Goal: Task Accomplishment & Management: Use online tool/utility

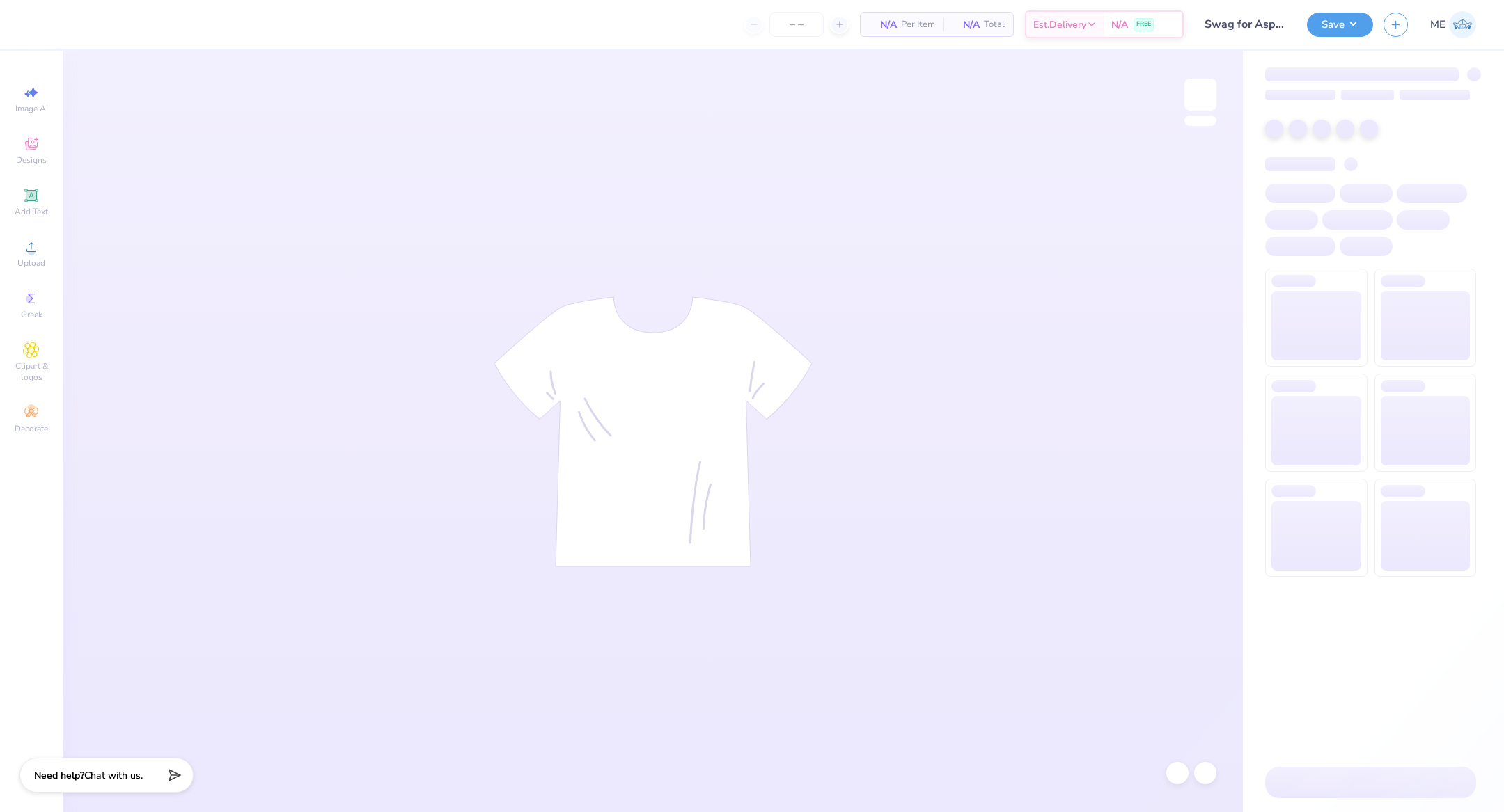
type input "24"
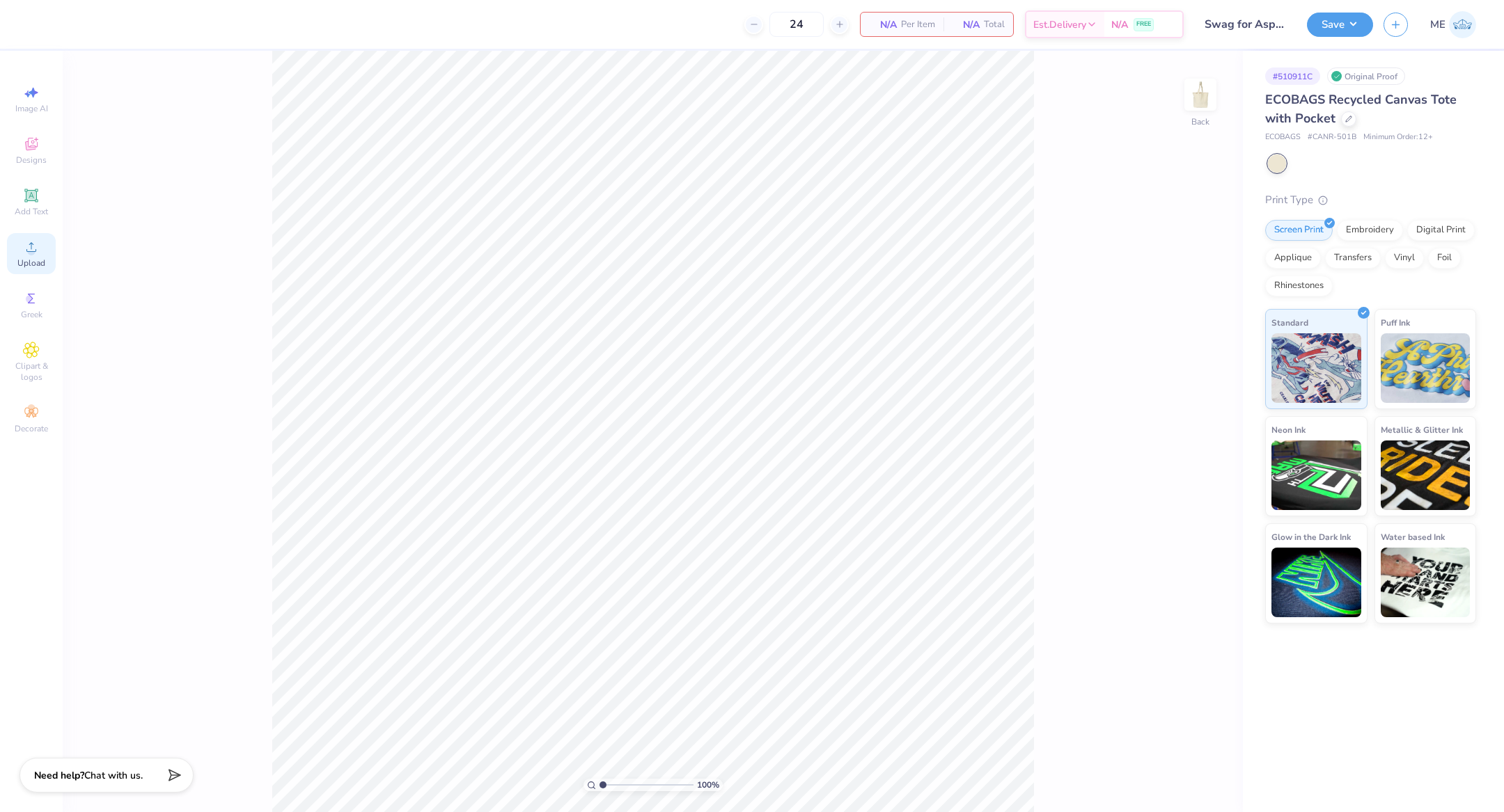
click at [40, 262] on span "Upload" at bounding box center [31, 263] width 28 height 11
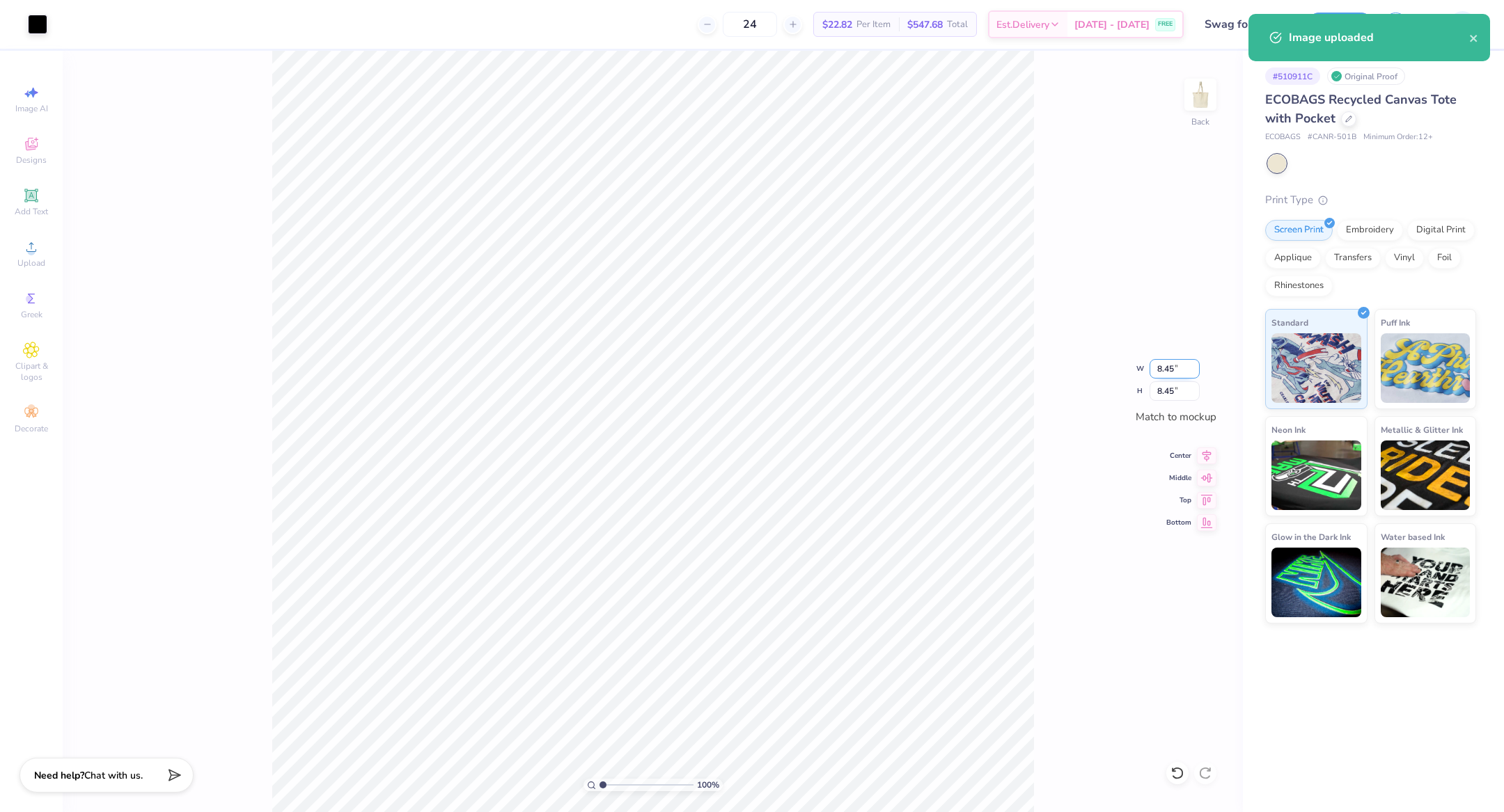
click at [1174, 376] on input "8.45" at bounding box center [1174, 369] width 50 height 19
type input "6.00"
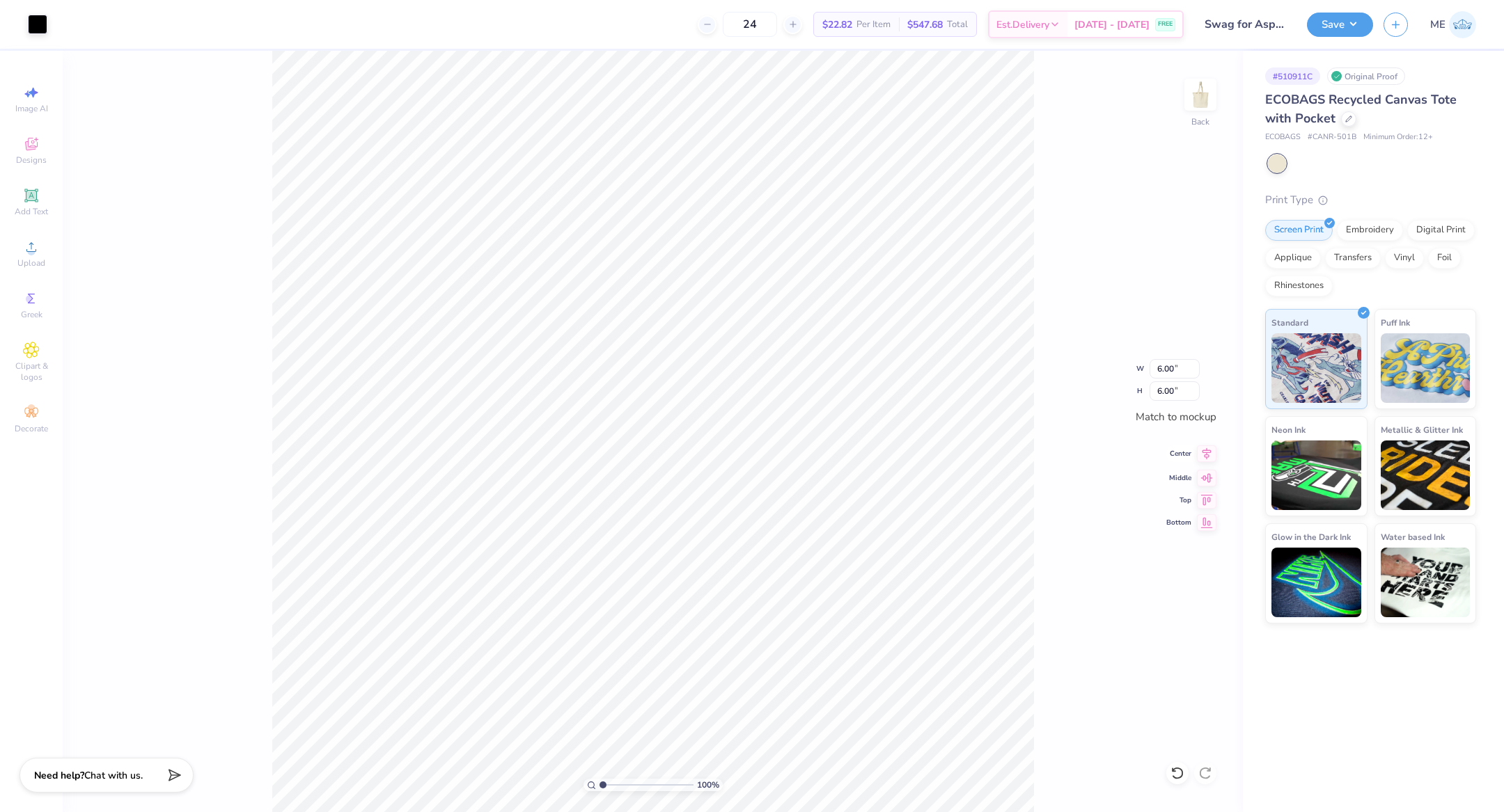
click at [1206, 456] on icon at bounding box center [1206, 453] width 19 height 17
click at [1211, 476] on icon at bounding box center [1206, 475] width 19 height 17
click at [1357, 13] on button "Save" at bounding box center [1339, 23] width 66 height 24
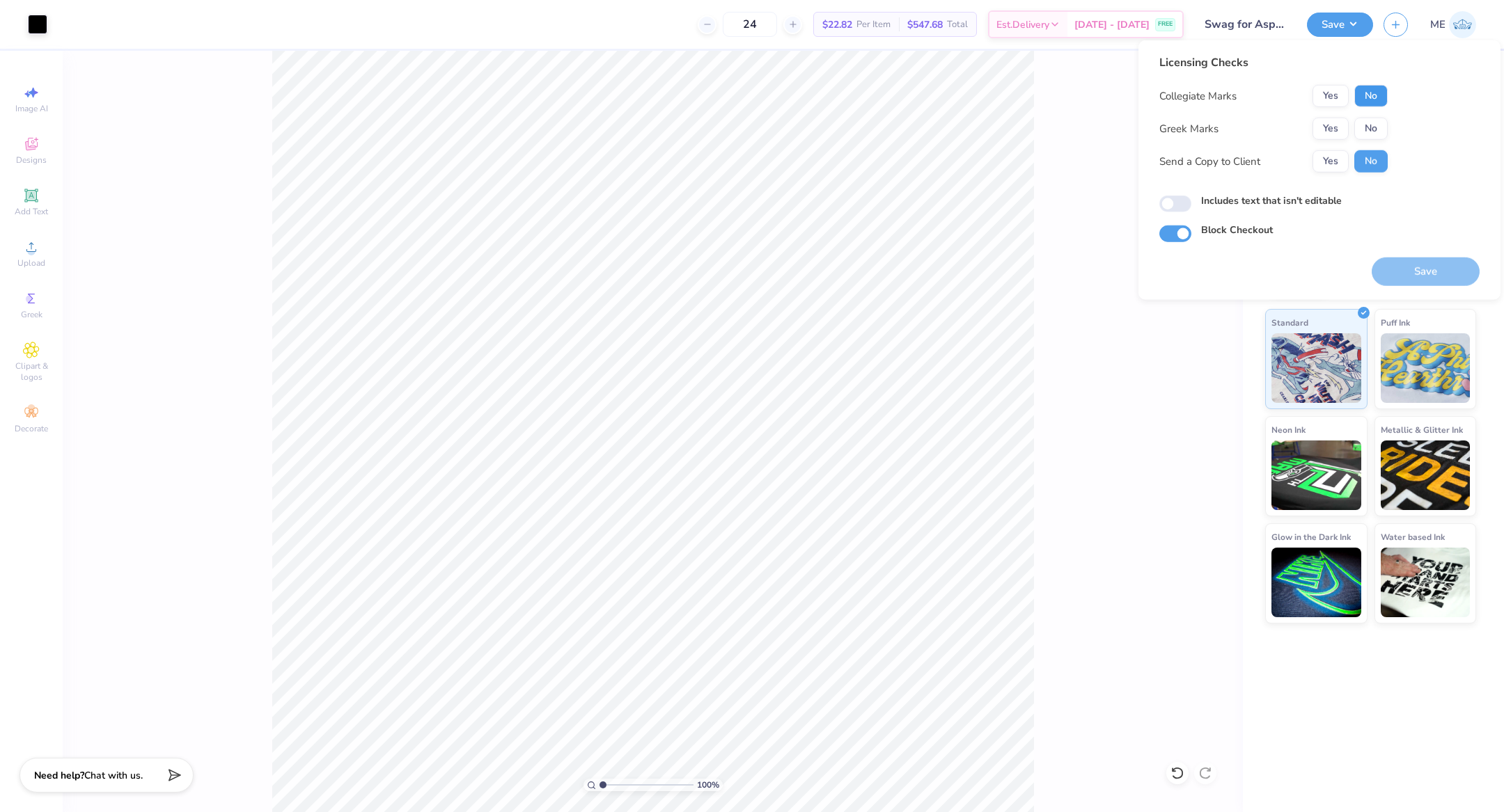
click at [1370, 92] on button "No" at bounding box center [1370, 96] width 33 height 22
click at [1372, 128] on button "No" at bounding box center [1370, 128] width 33 height 22
click at [1187, 201] on input "Includes text that isn't editable" at bounding box center [1174, 204] width 32 height 17
checkbox input "true"
click at [1408, 251] on div "Save" at bounding box center [1425, 264] width 108 height 44
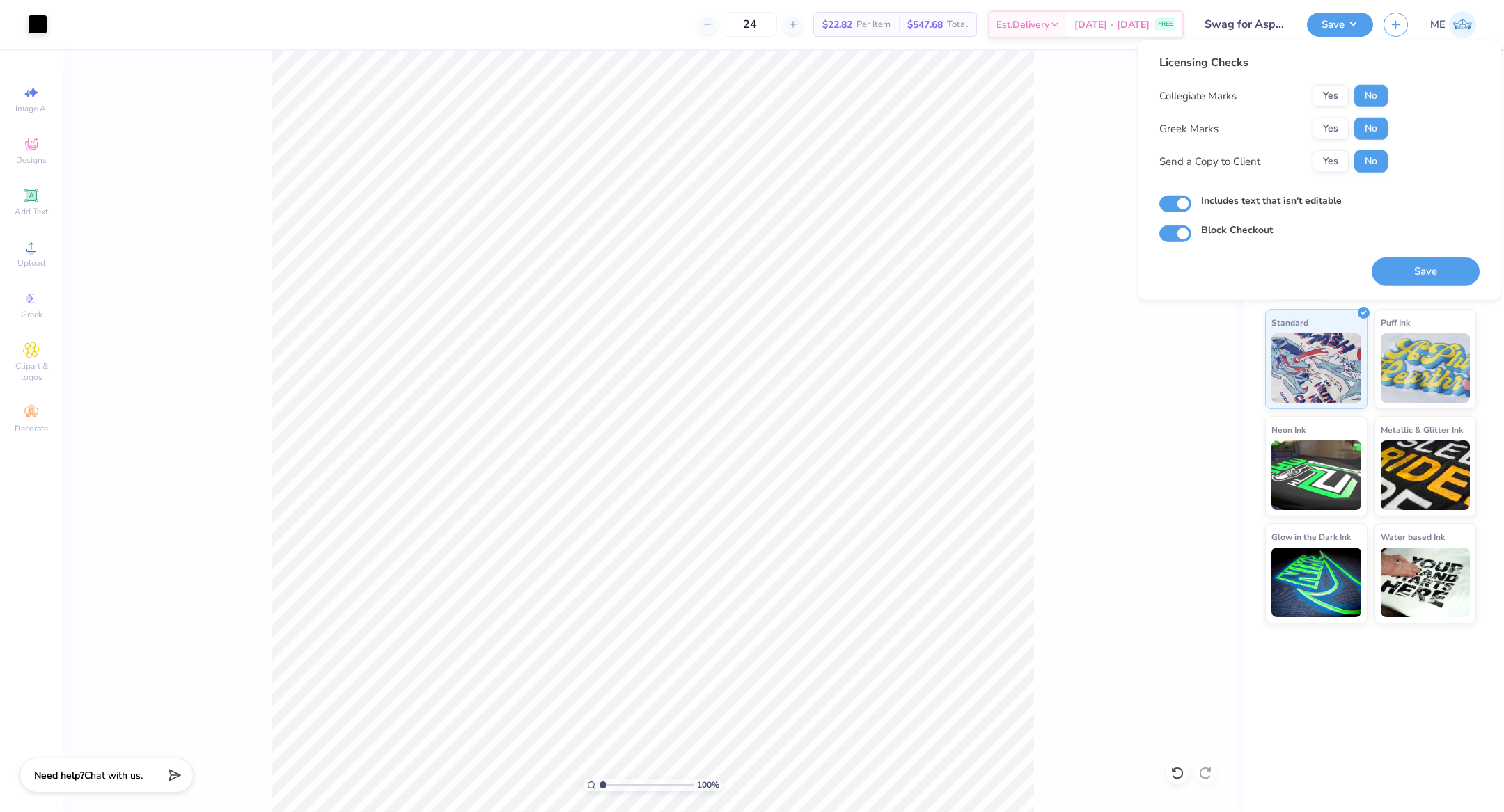
click at [1410, 256] on div "Save" at bounding box center [1425, 264] width 108 height 44
click at [1411, 266] on button "Save" at bounding box center [1425, 271] width 108 height 28
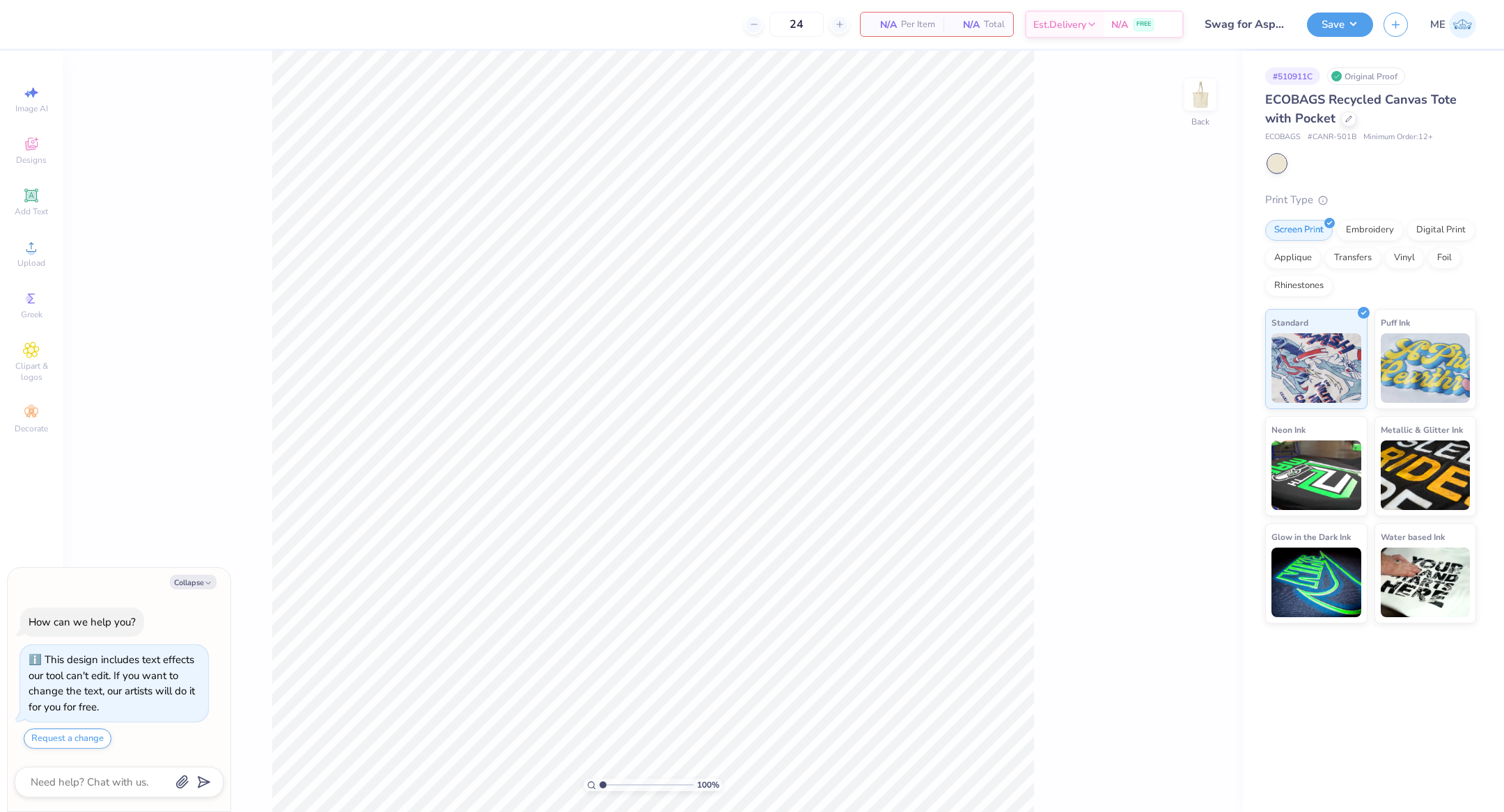
type textarea "x"
